Goal: Task Accomplishment & Management: Use online tool/utility

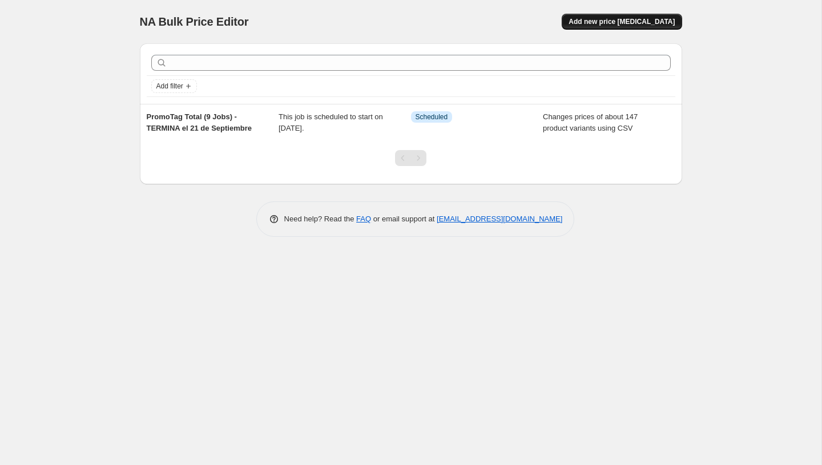
click at [599, 23] on span "Add new price [MEDICAL_DATA]" at bounding box center [621, 21] width 106 height 9
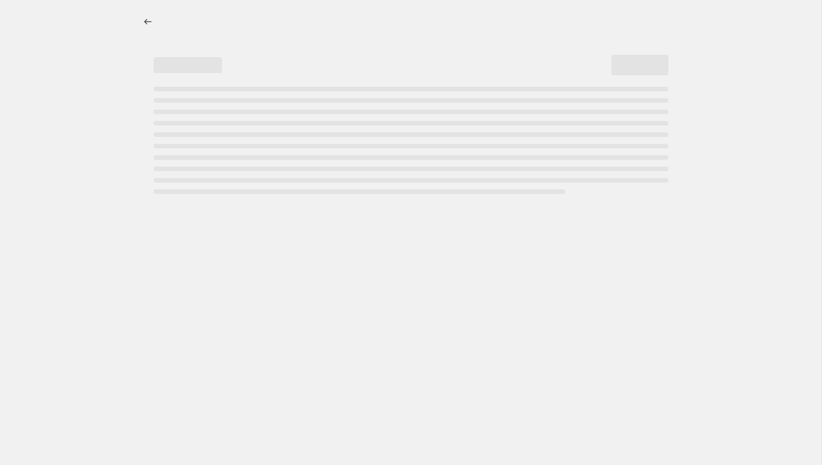
select select "percentage"
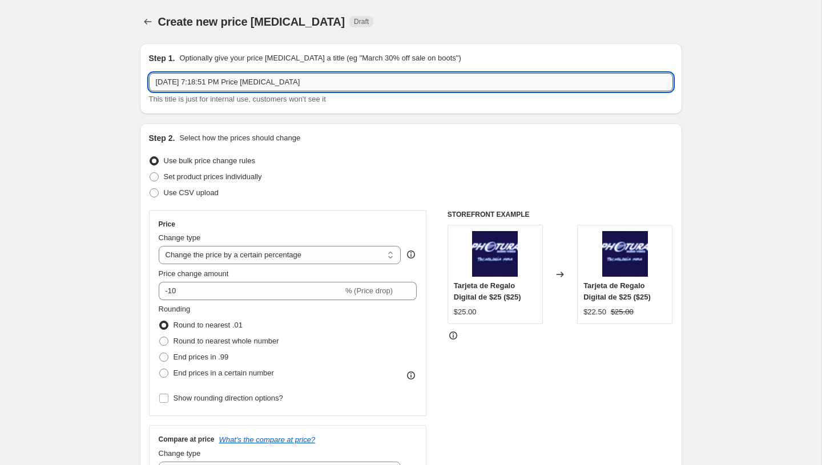
click at [304, 83] on input "[DATE] 7:18:51 PM Price [MEDICAL_DATA]" at bounding box center [411, 82] width 524 height 18
paste input "PromoTag Total (6 Jobs) - EMPIEZA el 22 de Septiembre"
type input "PromoTag Total (6 Jobs) - EMPIEZA el 22 de Septiembre"
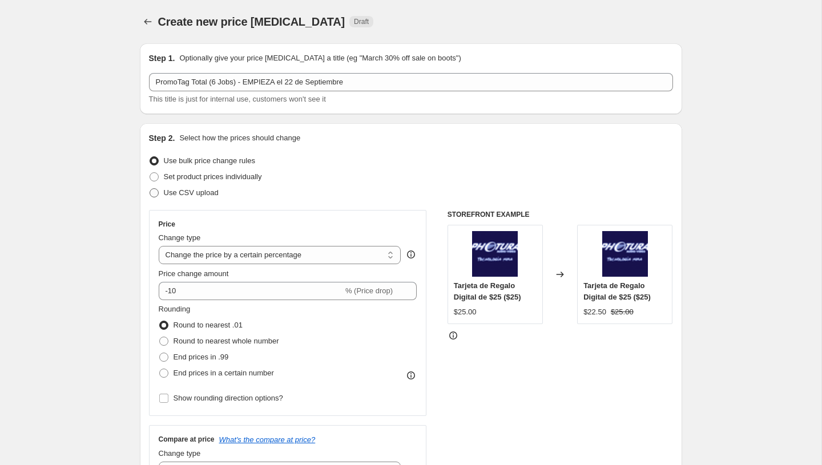
click at [186, 199] on label "Use CSV upload" at bounding box center [184, 193] width 70 height 16
click at [150, 189] on input "Use CSV upload" at bounding box center [149, 188] width 1 height 1
radio input "true"
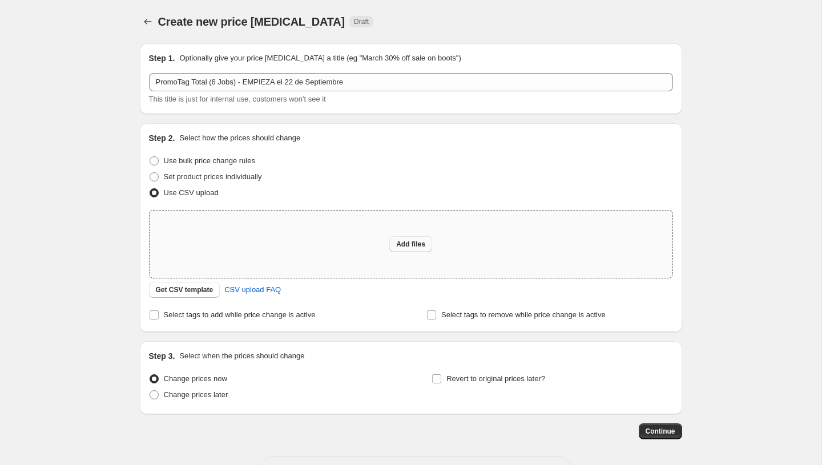
click at [398, 245] on span "Add files" at bounding box center [410, 244] width 29 height 9
type input "C:\fakepath\PromoTag Total (6 Jobs) - EMPIEZA el 22 de Septiembre.csv"
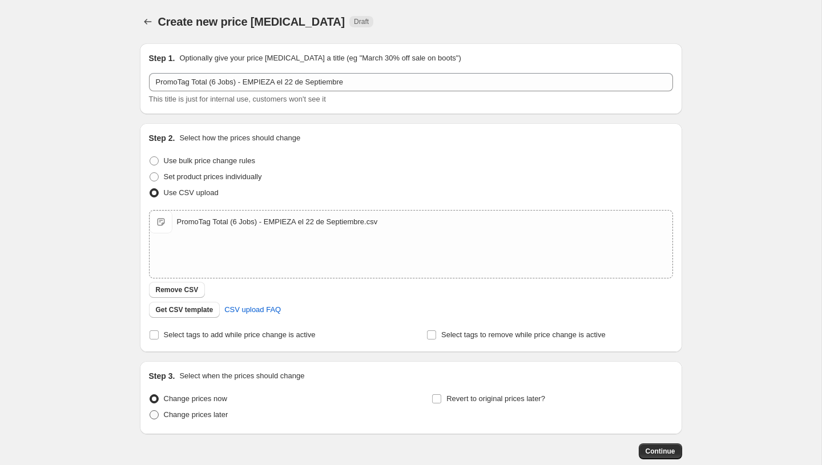
click at [202, 415] on span "Change prices later" at bounding box center [196, 414] width 64 height 9
click at [150, 411] on input "Change prices later" at bounding box center [149, 410] width 1 height 1
radio input "true"
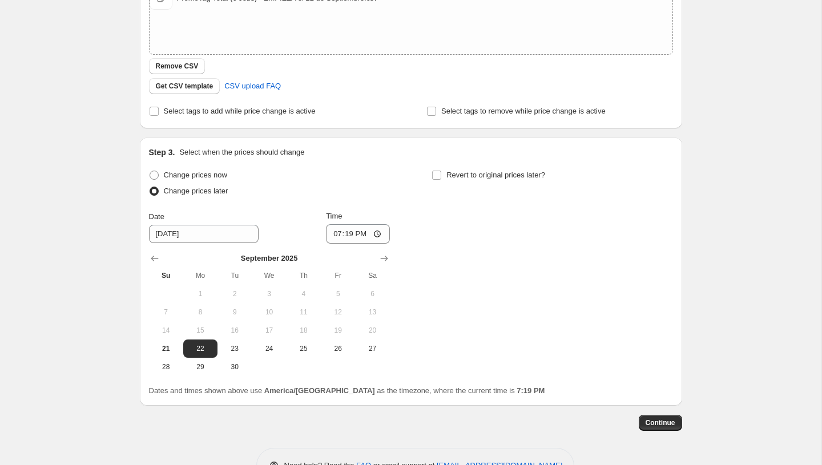
scroll to position [229, 0]
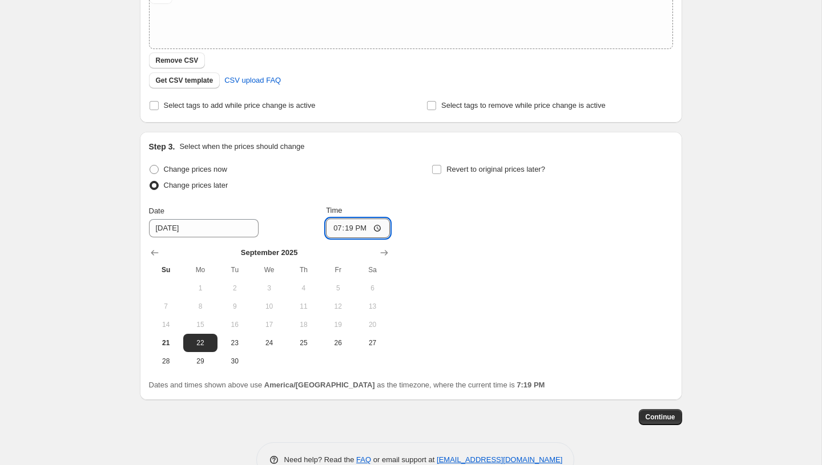
click at [335, 231] on input "19:19" at bounding box center [358, 228] width 64 height 19
type input "00:00"
click at [496, 310] on div "Change prices now Change prices later Date [DATE] Time 00:00 [DATE] Su Mo Tu We…" at bounding box center [411, 265] width 524 height 209
click at [665, 426] on div "Step 1. Optionally give your price [MEDICAL_DATA] a title (eg "March 30% off sa…" at bounding box center [411, 141] width 542 height 673
click at [665, 422] on button "Continue" at bounding box center [659, 417] width 43 height 16
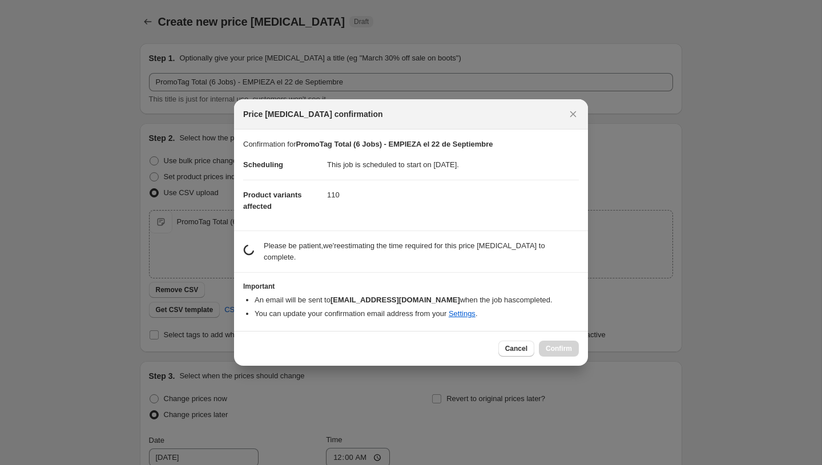
scroll to position [0, 0]
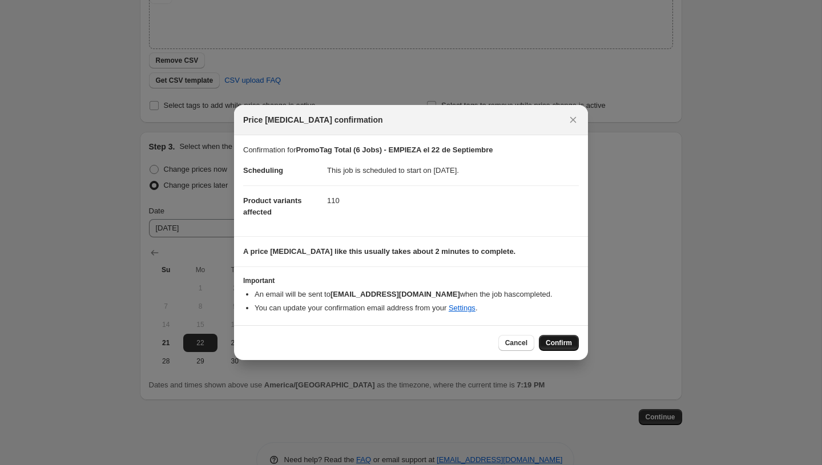
click at [554, 343] on span "Confirm" at bounding box center [558, 342] width 26 height 9
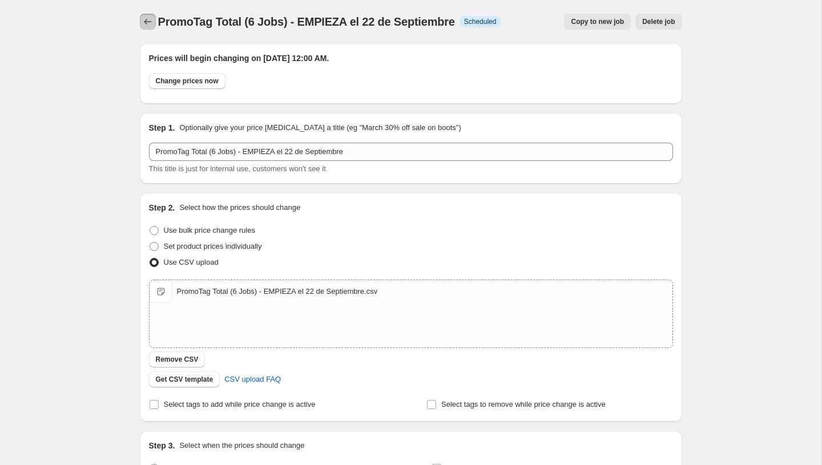
click at [147, 18] on icon "Price change jobs" at bounding box center [147, 21] width 11 height 11
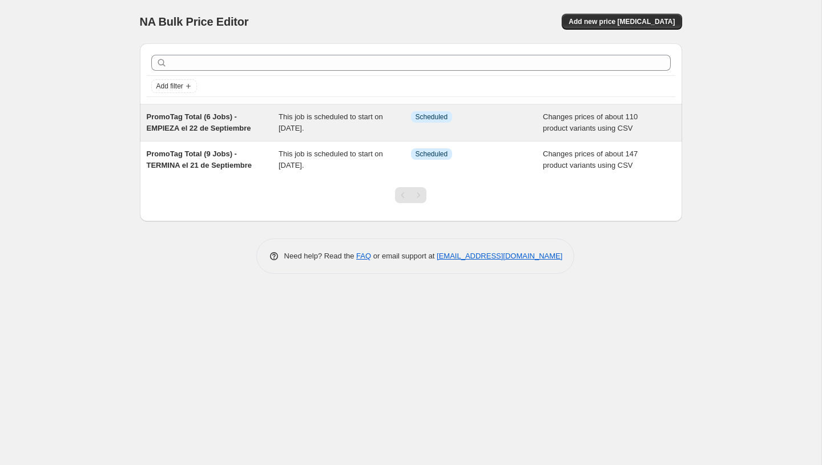
click at [295, 127] on span "This job is scheduled to start on [DATE]." at bounding box center [330, 122] width 104 height 20
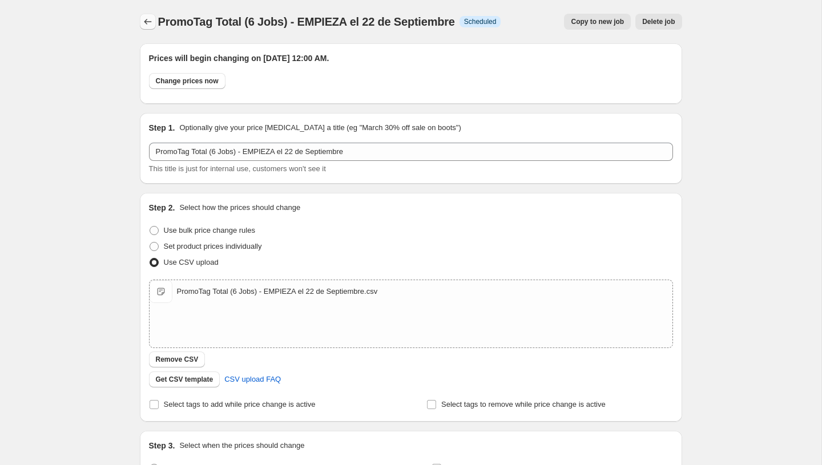
click at [145, 17] on icon "Price change jobs" at bounding box center [147, 21] width 11 height 11
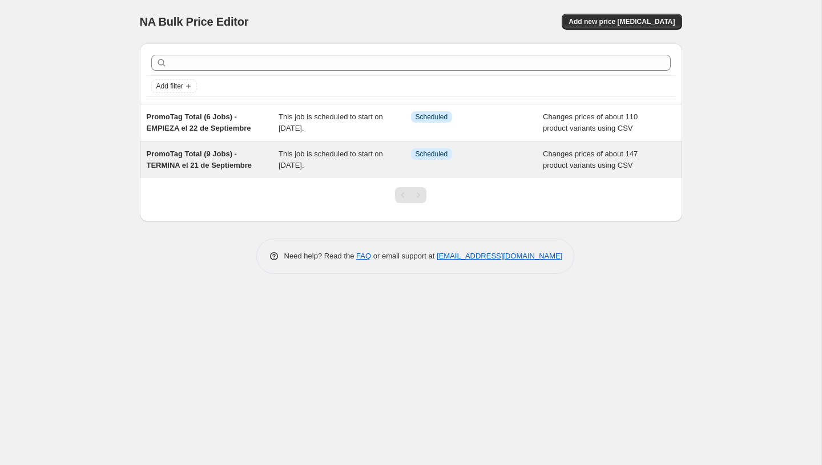
click at [318, 154] on span "This job is scheduled to start on [DATE]." at bounding box center [330, 159] width 104 height 20
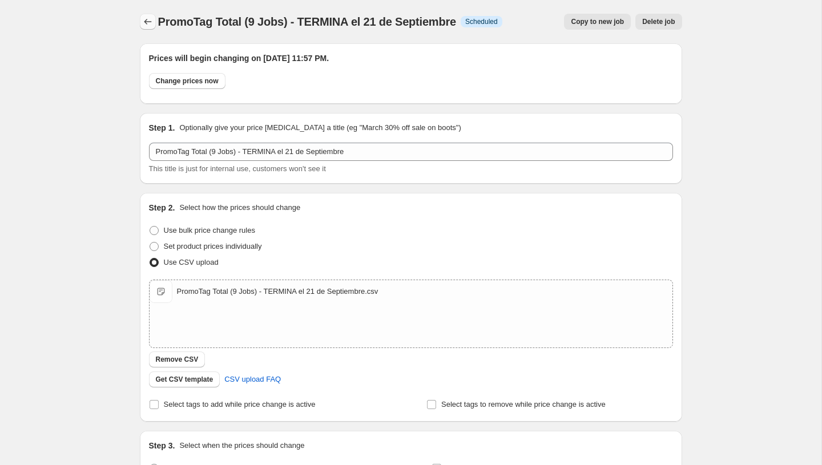
click at [149, 19] on icon "Price change jobs" at bounding box center [147, 21] width 11 height 11
